Goal: Task Accomplishment & Management: Manage account settings

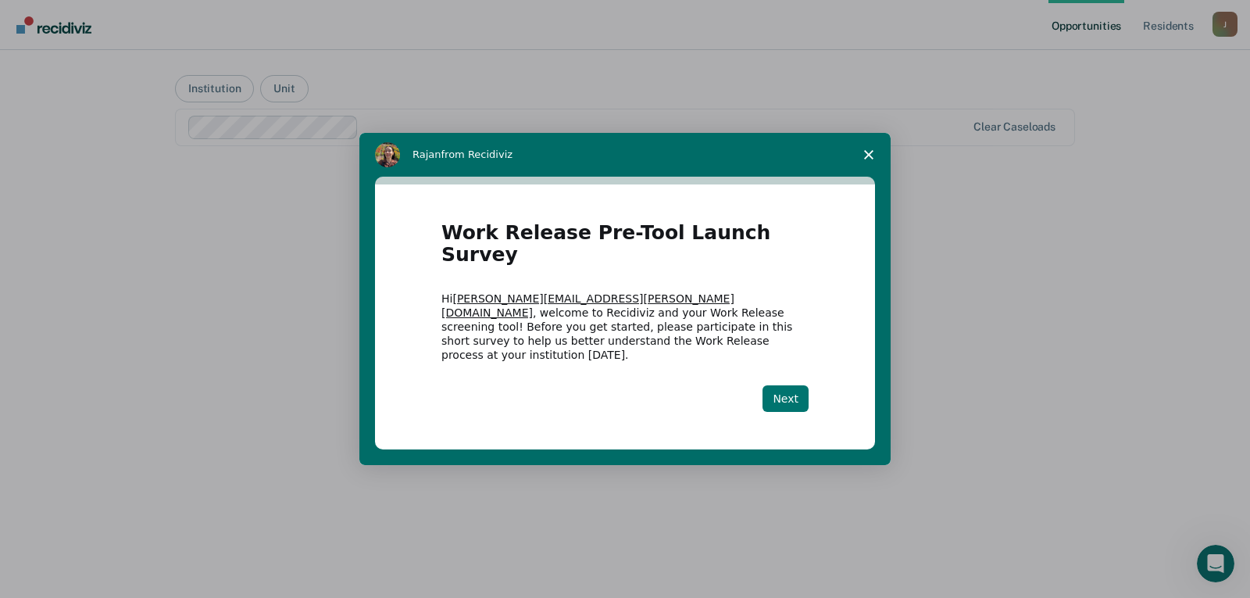
click at [799, 385] on button "Next" at bounding box center [785, 398] width 46 height 27
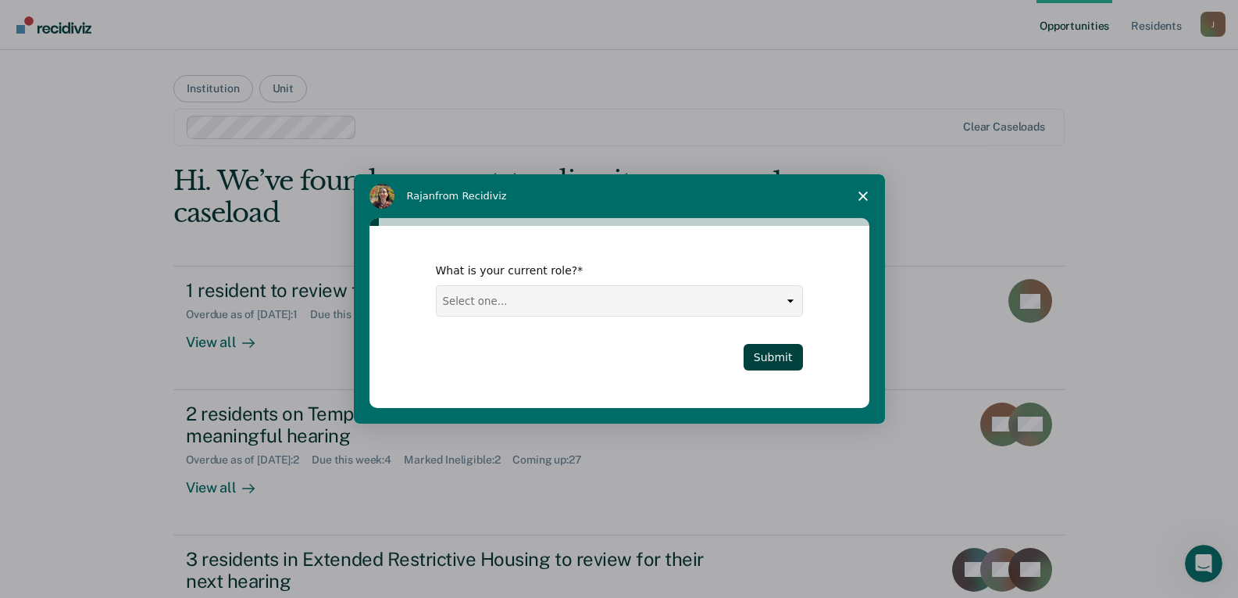
click at [605, 296] on select "Select one... Case Manager FUM Assistant [PERSON_NAME] [PERSON_NAME]" at bounding box center [620, 301] width 366 height 30
select select "Case Manager"
click at [437, 286] on select "Select one... Case Manager FUM Assistant [PERSON_NAME] [PERSON_NAME]" at bounding box center [620, 301] width 366 height 30
click at [764, 345] on button "Submit" at bounding box center [773, 357] width 59 height 27
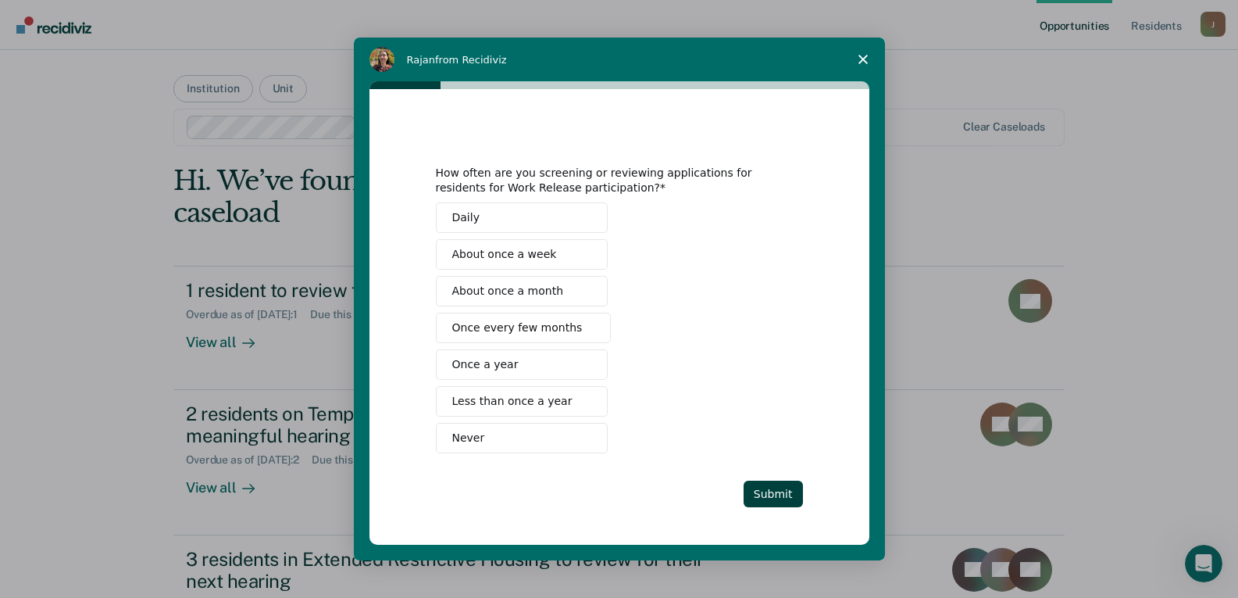
click at [544, 256] on span "About once a week" at bounding box center [504, 254] width 105 height 16
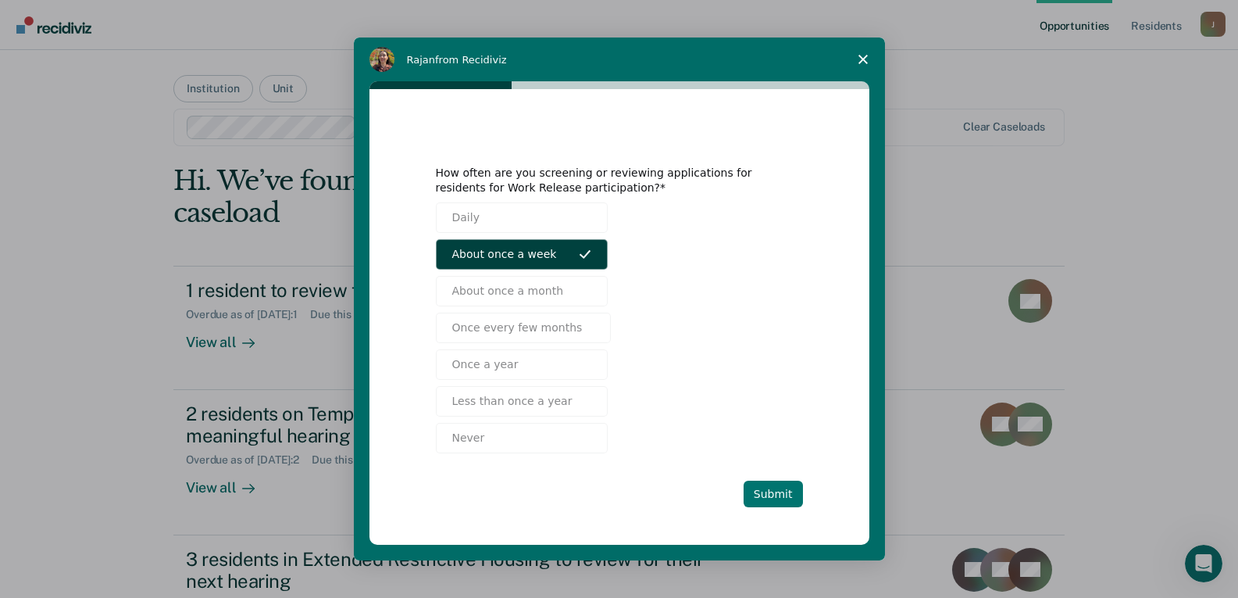
click at [780, 490] on button "Submit" at bounding box center [773, 493] width 59 height 27
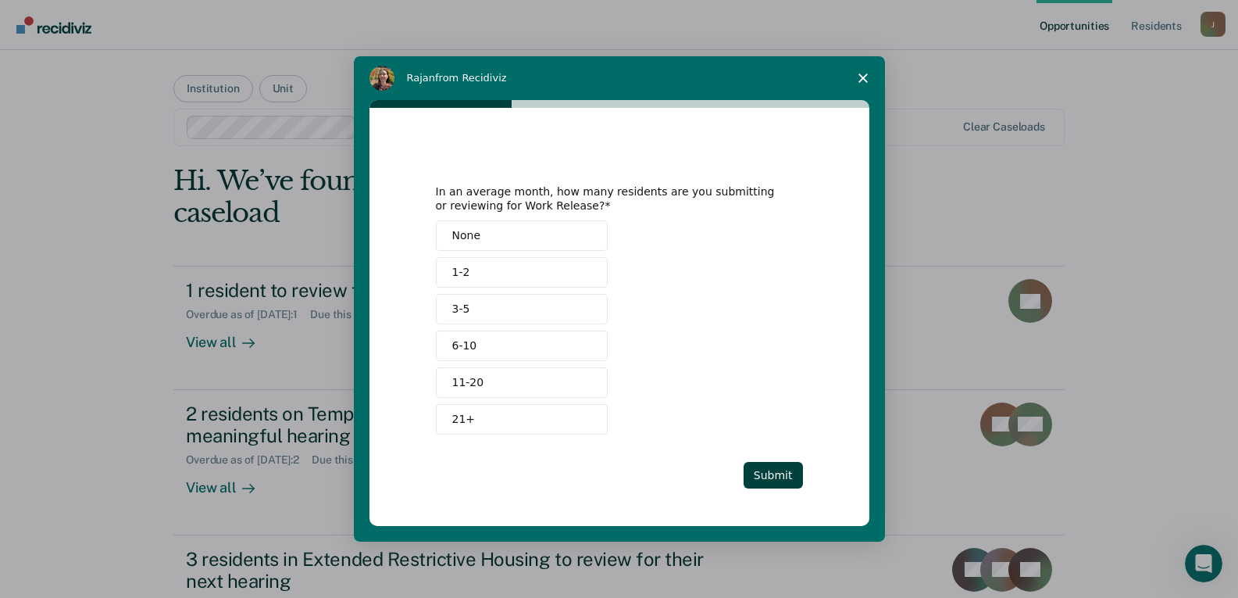
click at [562, 307] on button "3-5" at bounding box center [522, 309] width 172 height 30
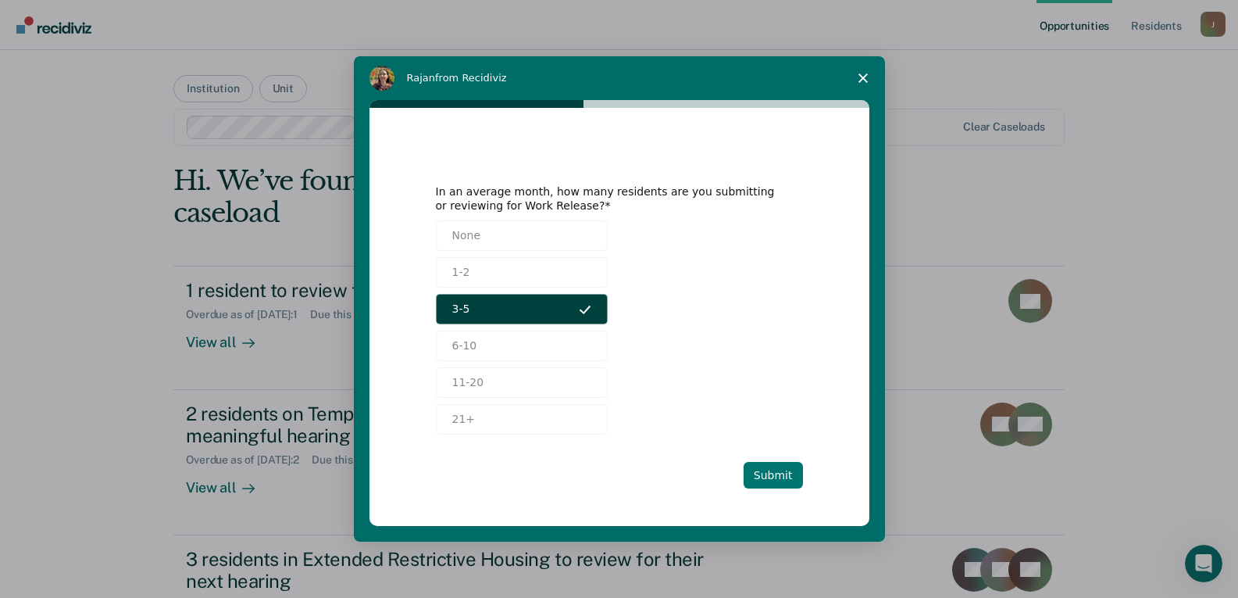
click at [779, 476] on button "Submit" at bounding box center [773, 475] width 59 height 27
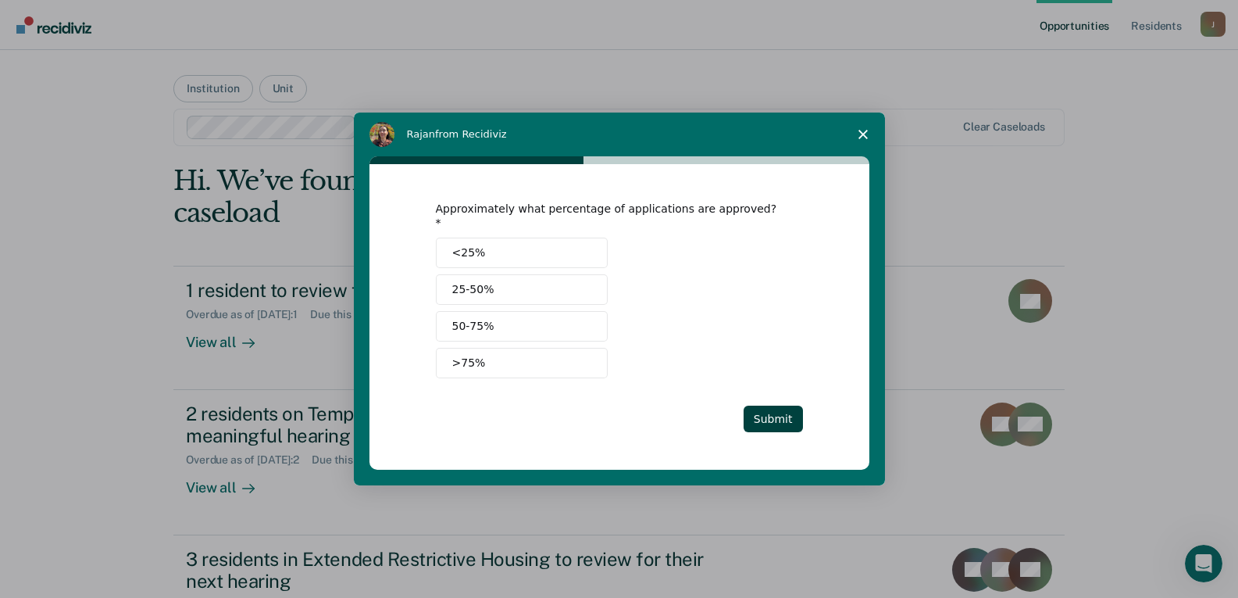
click at [523, 276] on button "25-50%" at bounding box center [522, 289] width 172 height 30
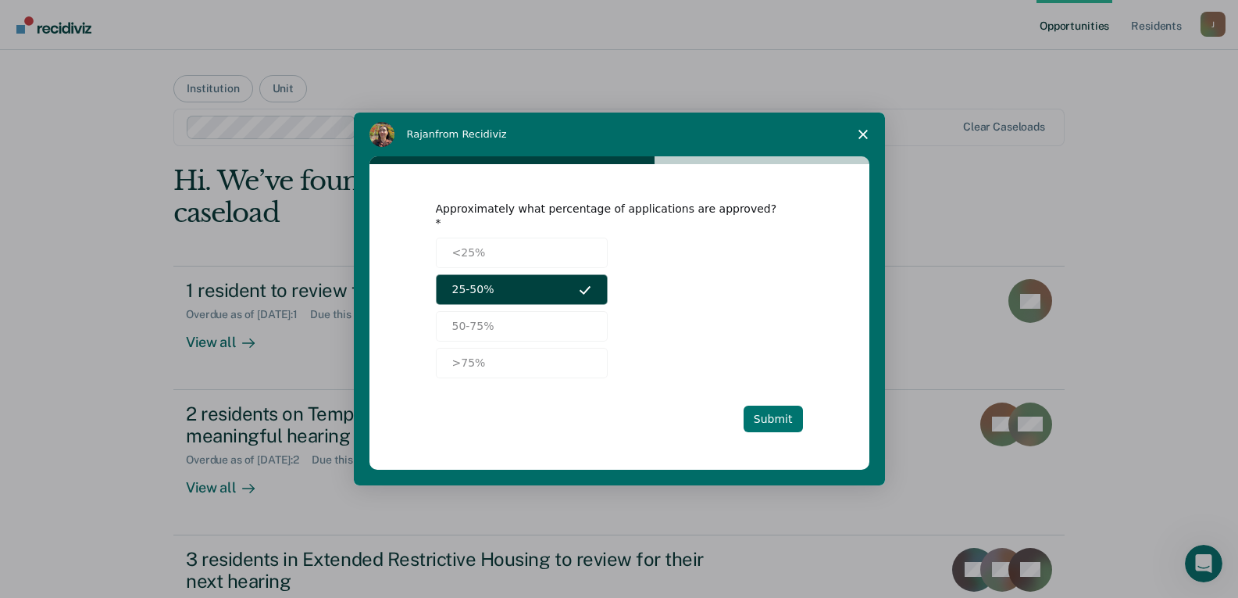
click at [773, 421] on button "Submit" at bounding box center [773, 418] width 59 height 27
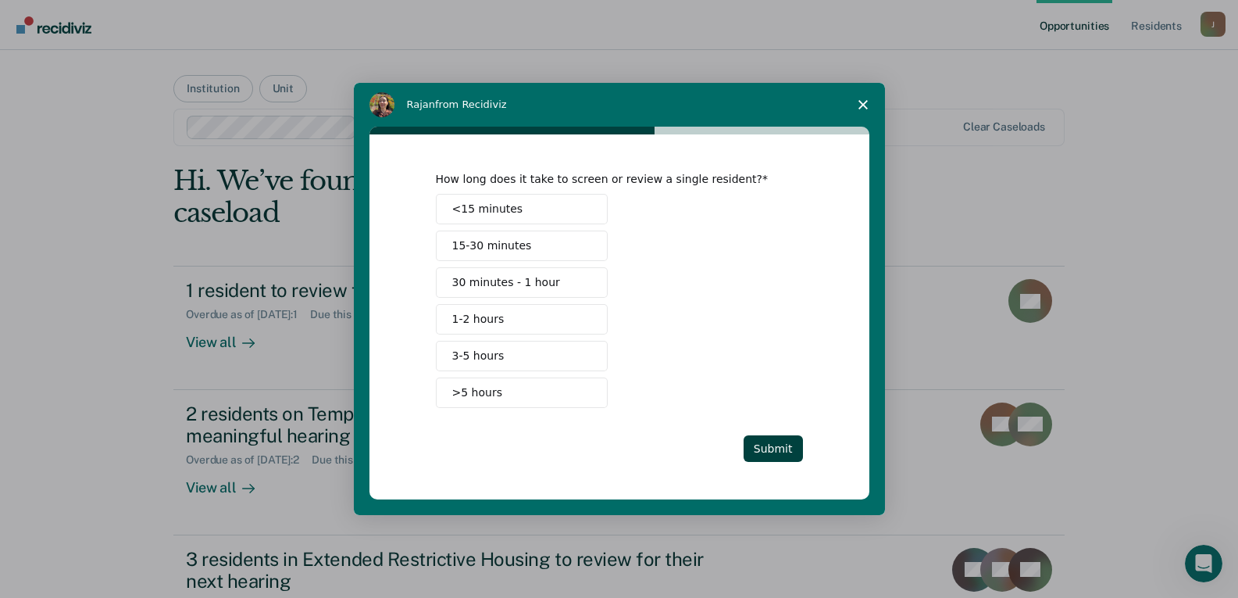
click at [550, 312] on button "1-2 hours" at bounding box center [522, 319] width 172 height 30
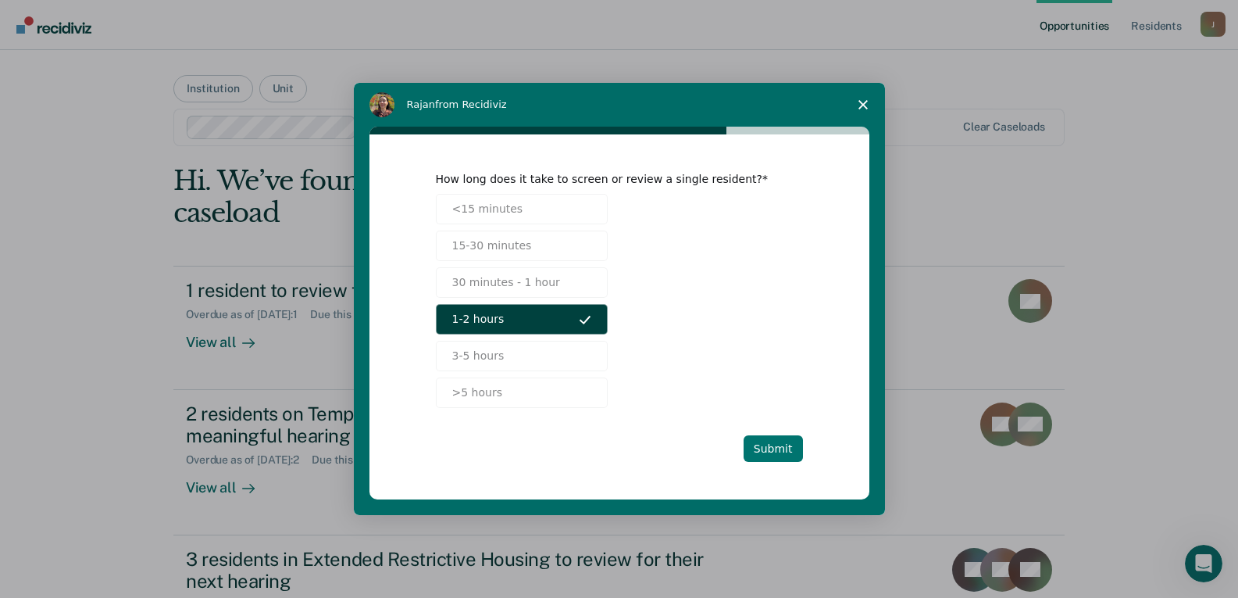
click at [765, 438] on button "Submit" at bounding box center [773, 448] width 59 height 27
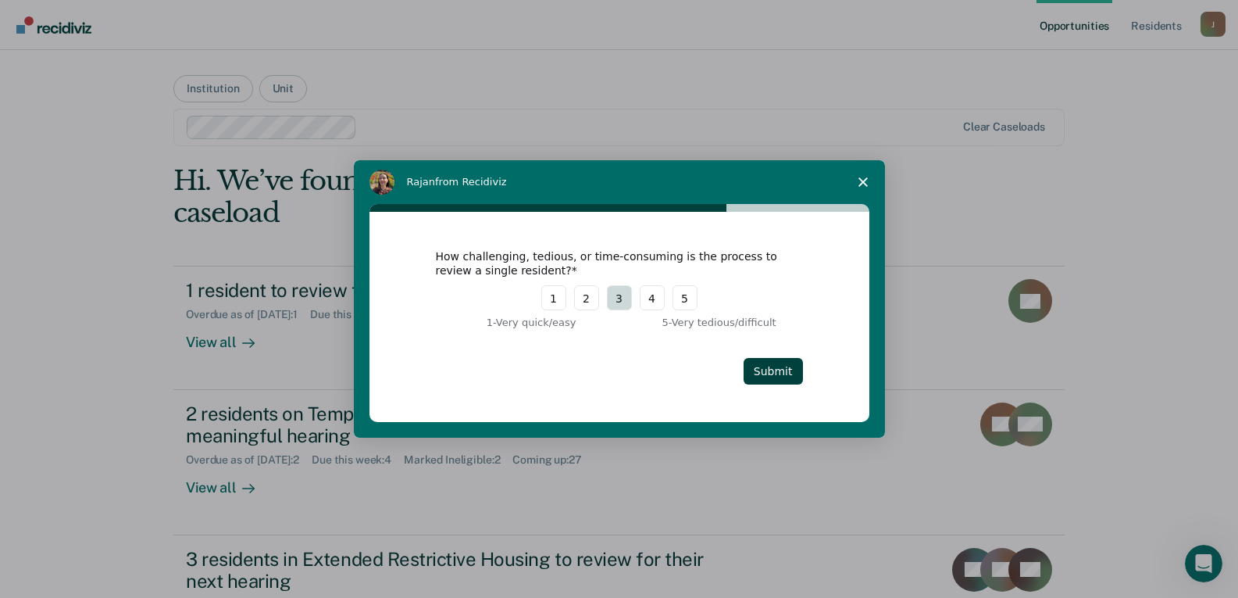
click at [629, 300] on button "3" at bounding box center [619, 297] width 25 height 25
click at [783, 375] on button "Submit" at bounding box center [773, 371] width 59 height 27
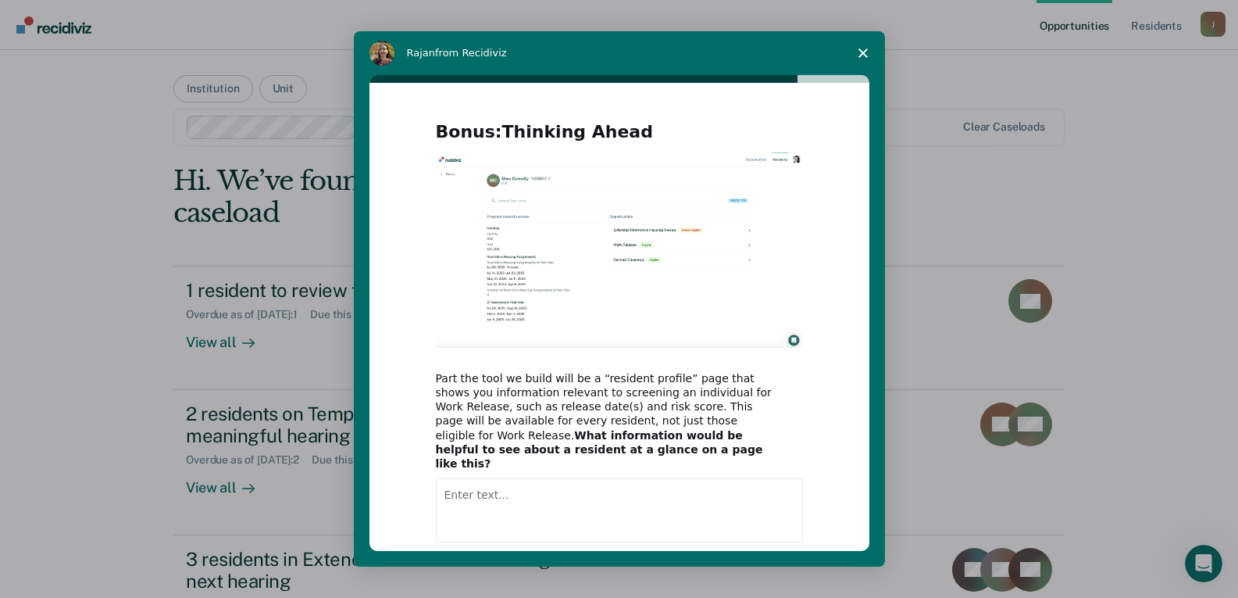
scroll to position [69, 0]
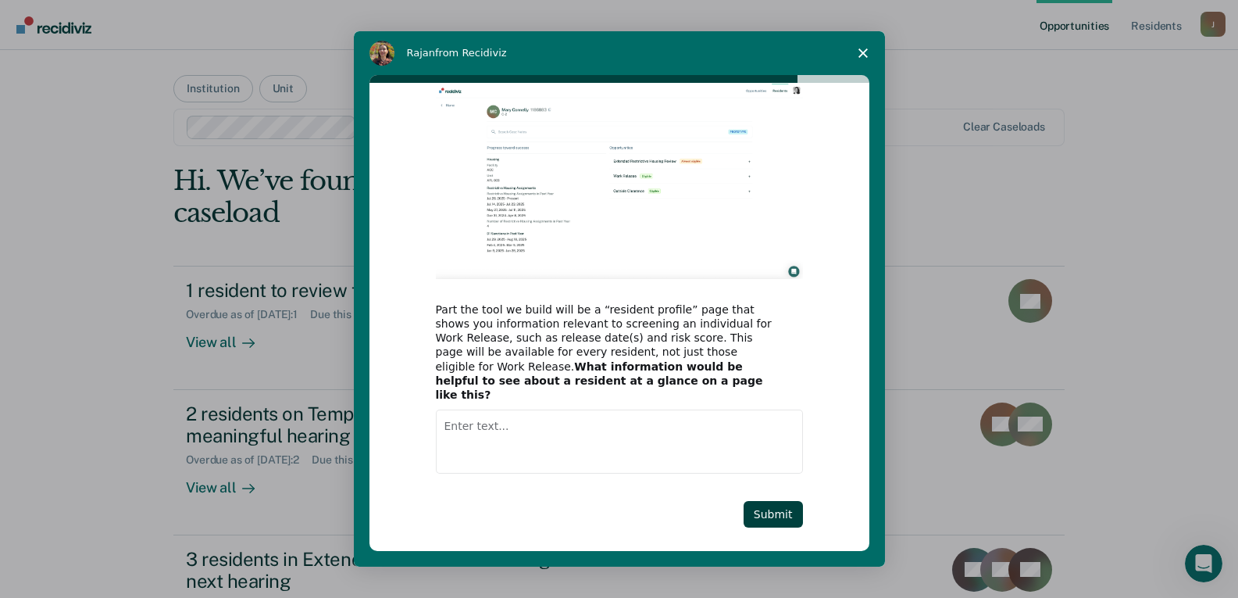
click at [502, 426] on textarea "Enter text..." at bounding box center [619, 441] width 367 height 64
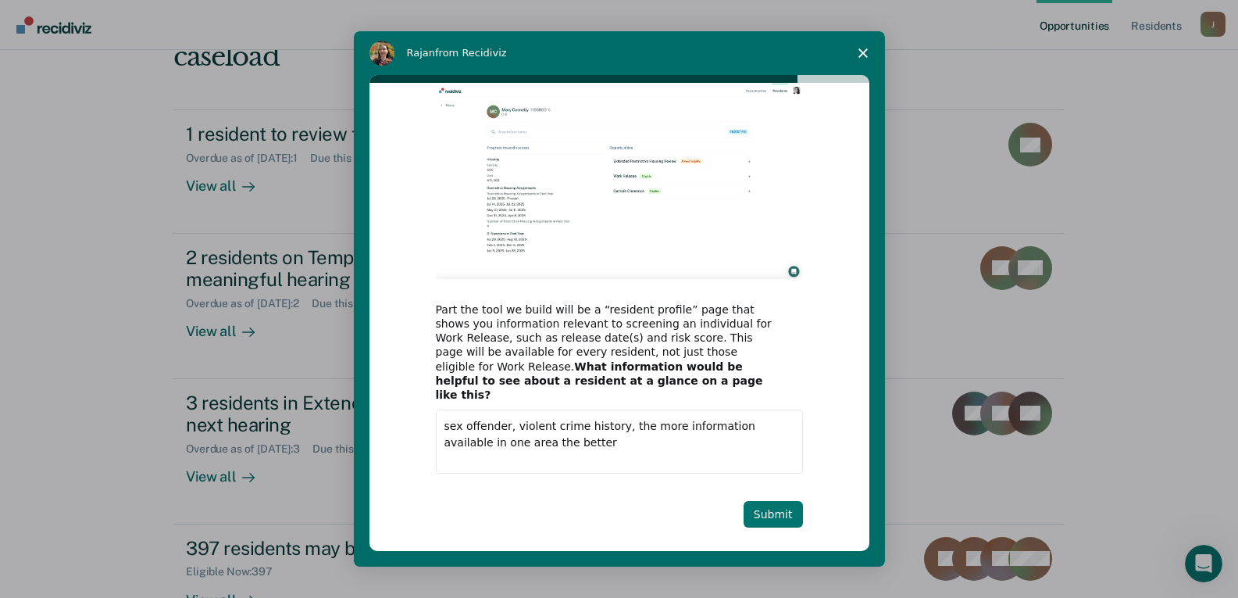
type textarea "sex offender, violent crime history, the more information available in one area…"
click at [759, 501] on button "Submit" at bounding box center [773, 514] width 59 height 27
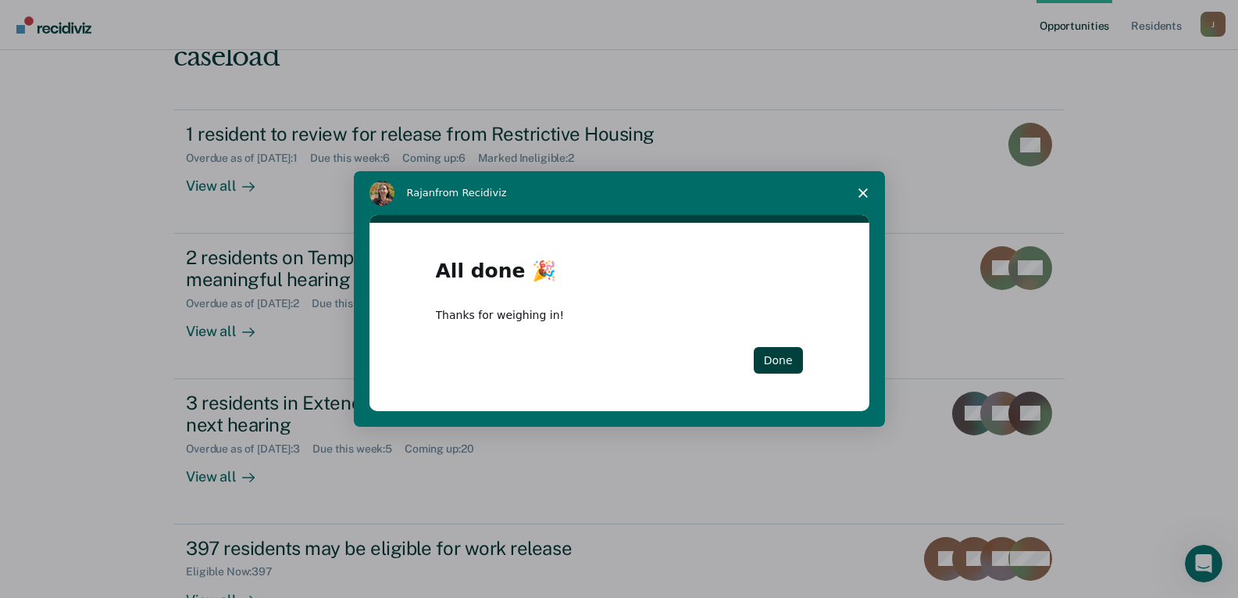
scroll to position [0, 0]
click at [794, 349] on button "Done" at bounding box center [778, 360] width 49 height 27
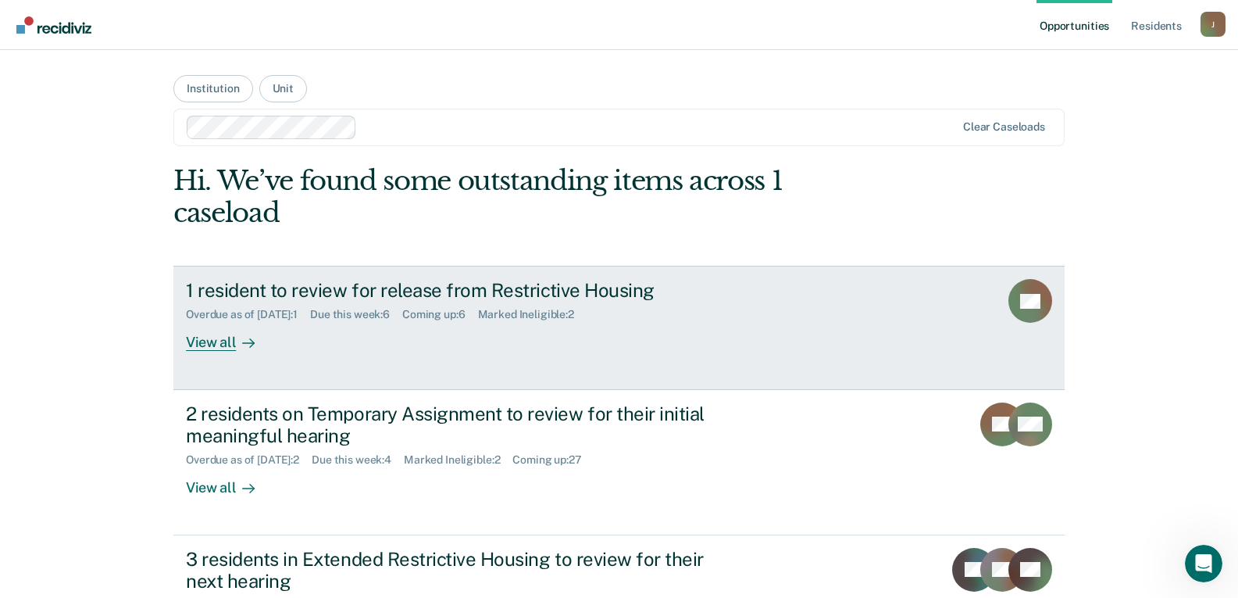
click at [424, 289] on div "1 resident to review for release from Restrictive Housing" at bounding box center [460, 290] width 548 height 23
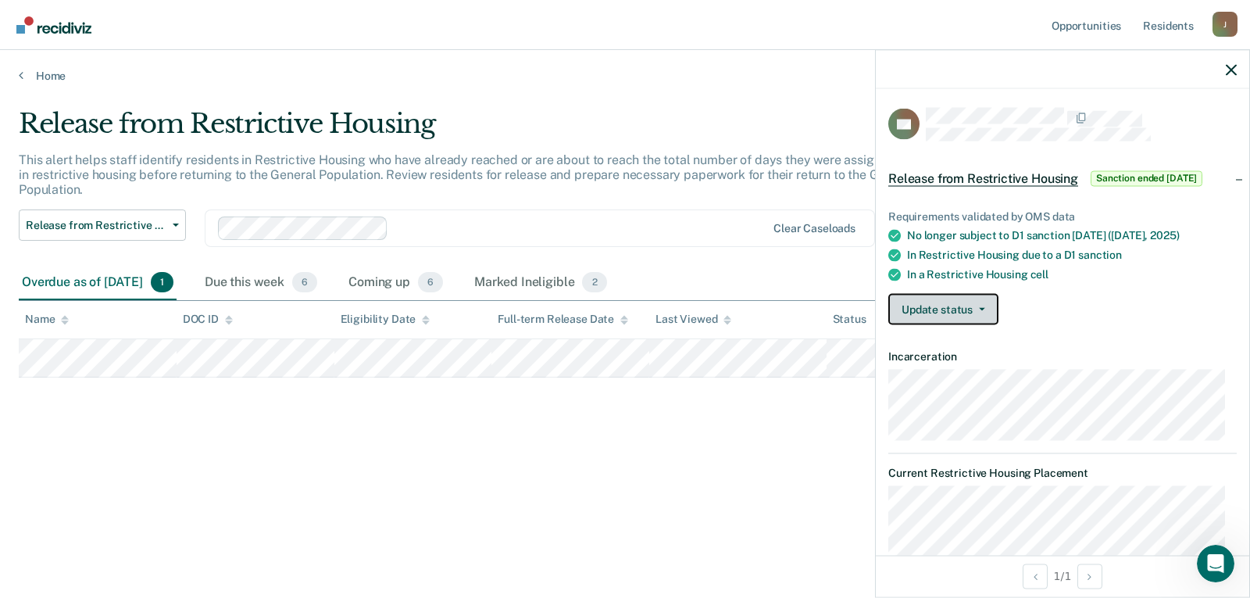
click at [934, 310] on button "Update status" at bounding box center [943, 309] width 110 height 31
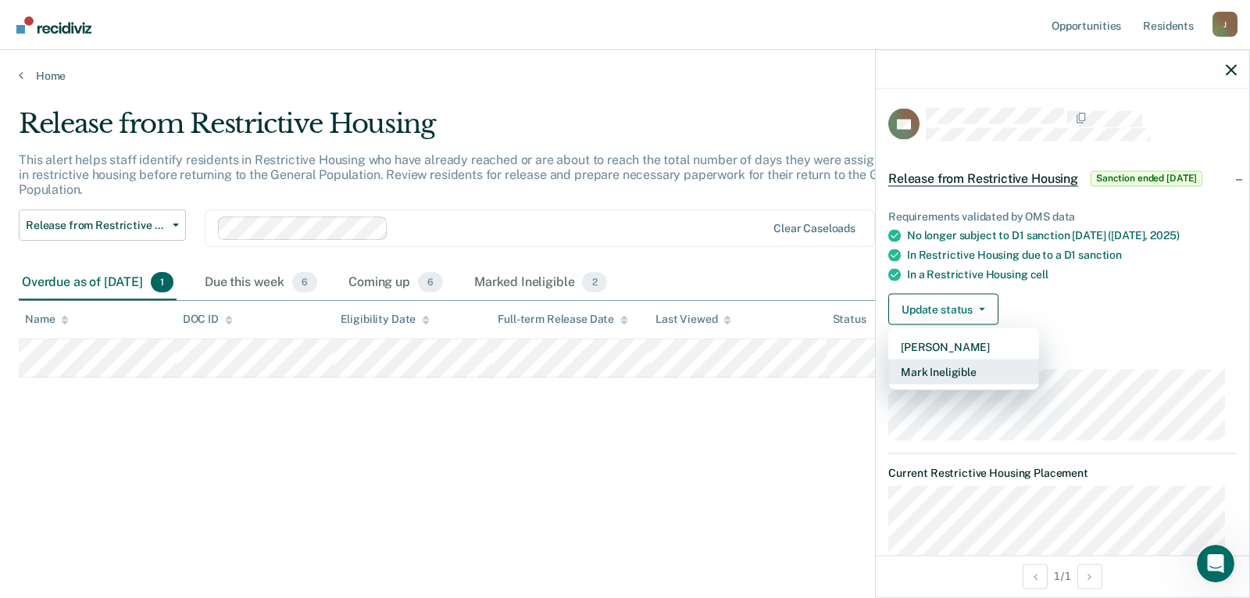
click at [951, 373] on button "Mark Ineligible" at bounding box center [963, 371] width 151 height 25
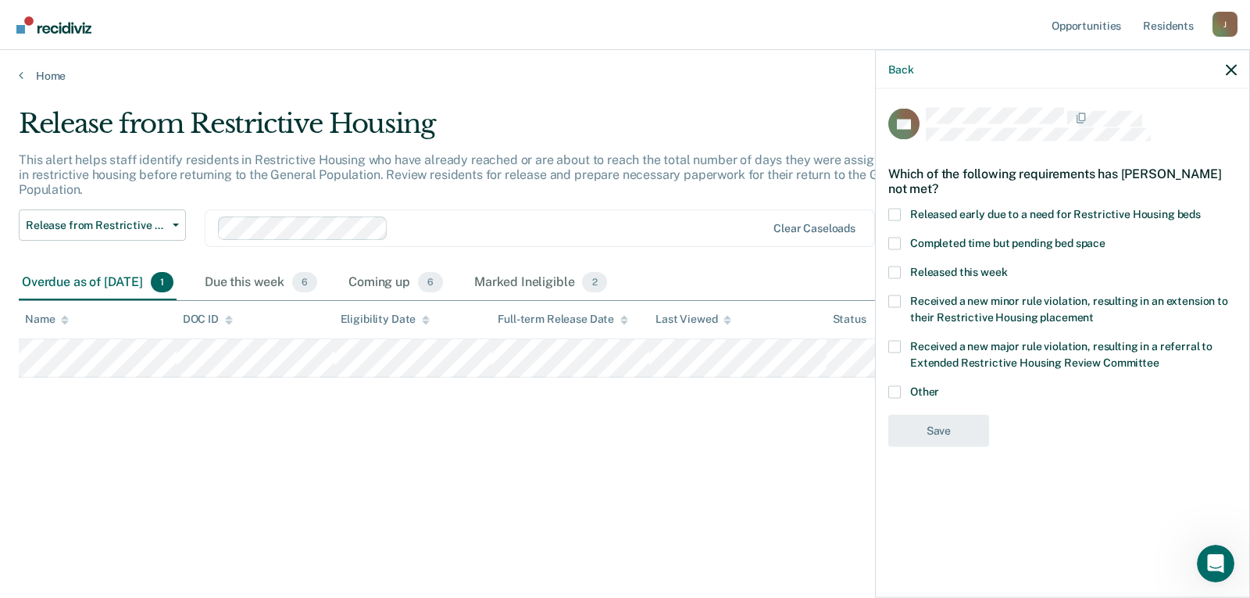
click at [892, 387] on span at bounding box center [894, 391] width 12 height 12
click at [939, 385] on input "Other" at bounding box center [939, 385] width 0 height 0
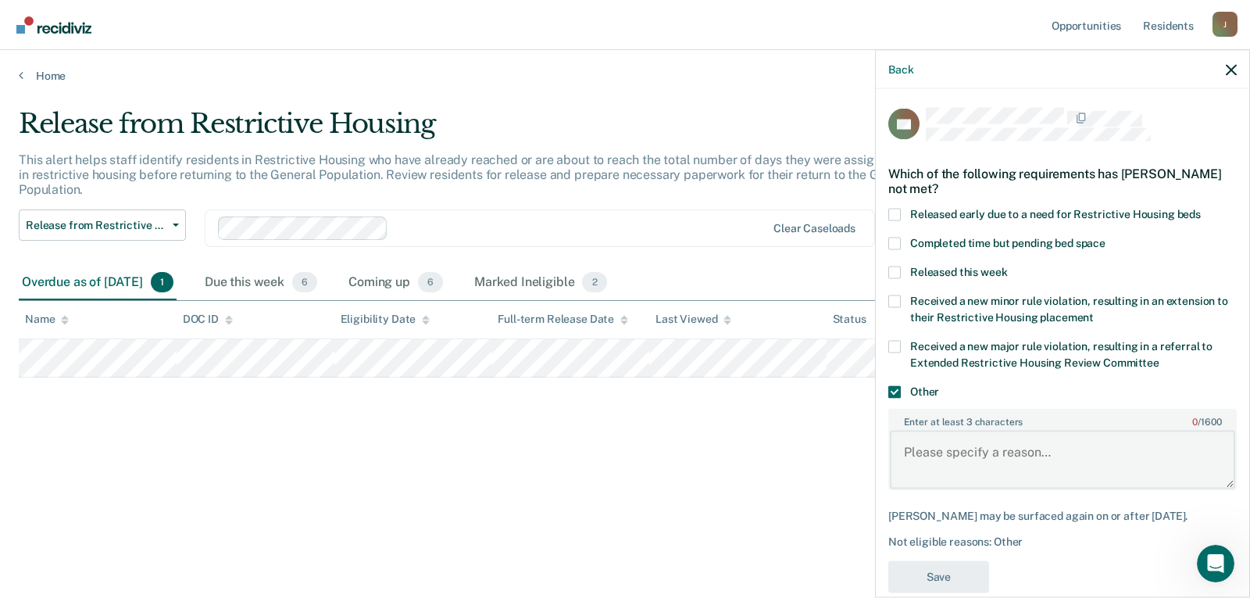
click at [958, 455] on textarea "Enter at least 3 characters 0 / 1600" at bounding box center [1062, 459] width 345 height 58
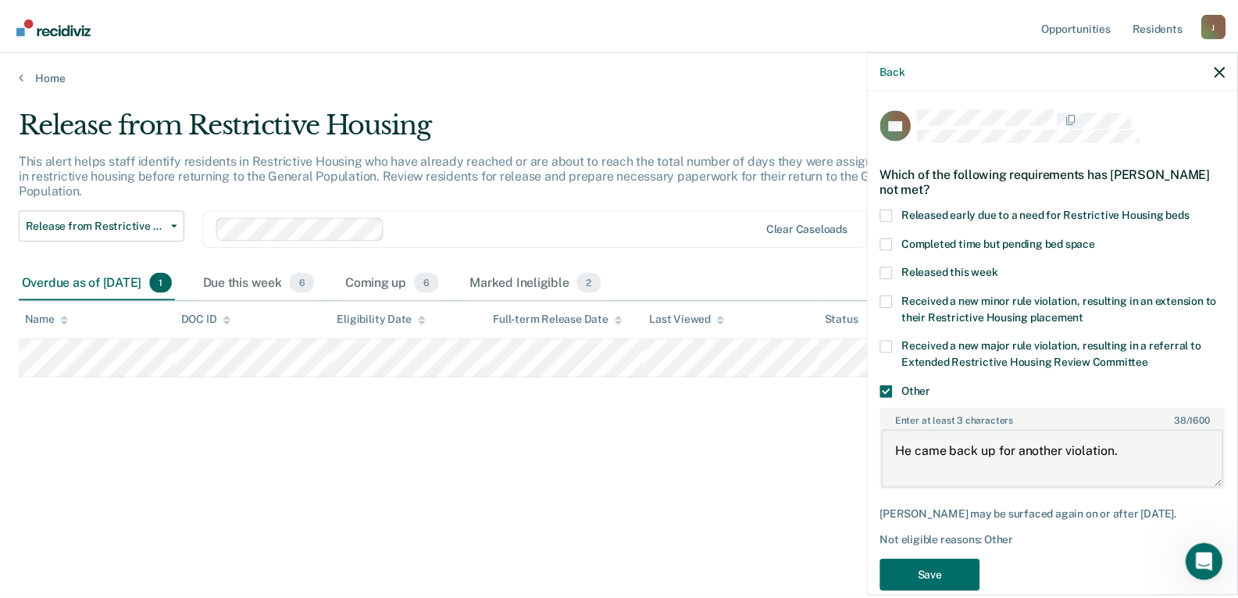
scroll to position [38, 0]
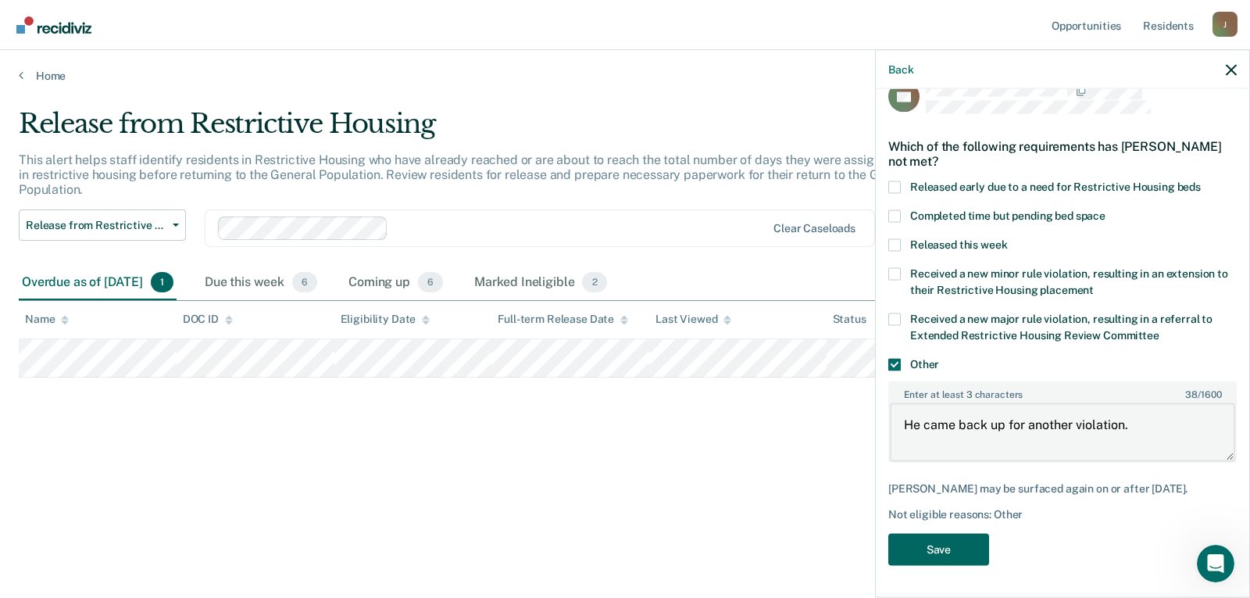
type textarea "He came back up for another violation."
click at [955, 542] on button "Save" at bounding box center [938, 550] width 101 height 32
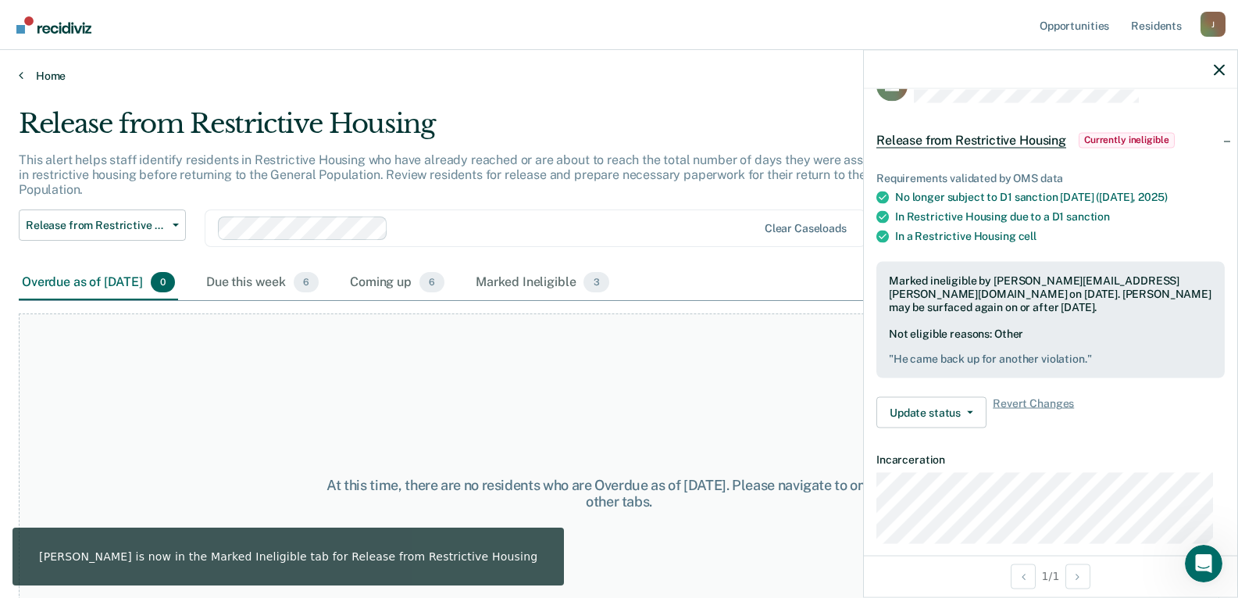
click at [46, 75] on link "Home" at bounding box center [619, 76] width 1201 height 14
